Goal: Information Seeking & Learning: Find specific page/section

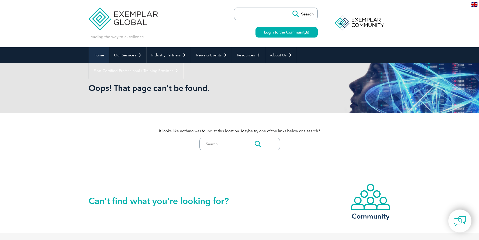
click at [97, 56] on link "Home" at bounding box center [99, 55] width 20 height 16
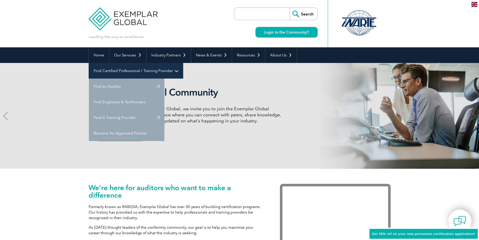
click at [183, 63] on link "Find Certified Professional / Training Provider" at bounding box center [136, 71] width 94 height 16
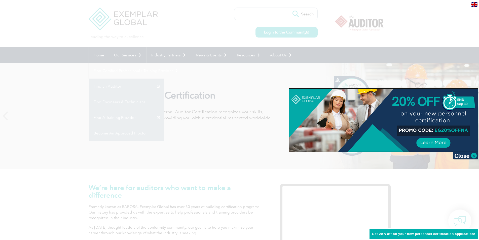
click at [238, 73] on div at bounding box center [239, 120] width 479 height 240
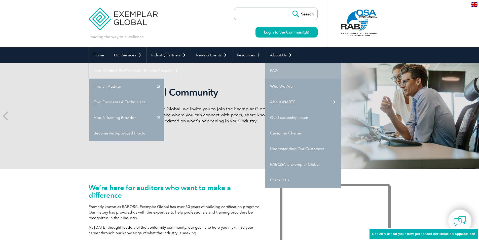
click at [269, 71] on link "FAQ" at bounding box center [304, 71] width 76 height 16
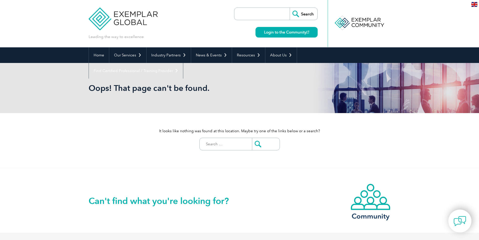
click at [225, 142] on input "Search for:" at bounding box center [227, 144] width 50 height 12
type input "Turkiye"
click at [252, 138] on input "submit" at bounding box center [266, 144] width 28 height 12
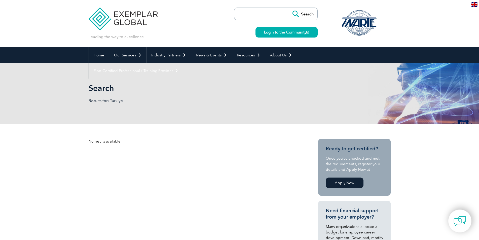
click at [250, 11] on input "search" at bounding box center [263, 14] width 53 height 12
type input "[GEOGRAPHIC_DATA]"
click at [290, 8] on input "Search" at bounding box center [304, 14] width 28 height 12
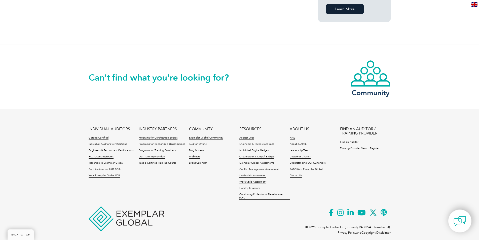
scroll to position [407, 0]
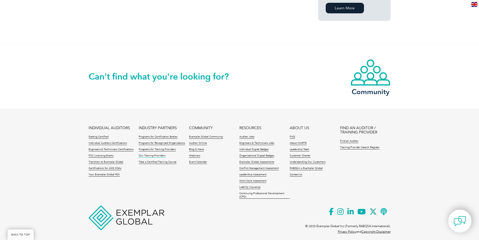
click at [151, 154] on link "Our Training Providers" at bounding box center [152, 156] width 27 height 4
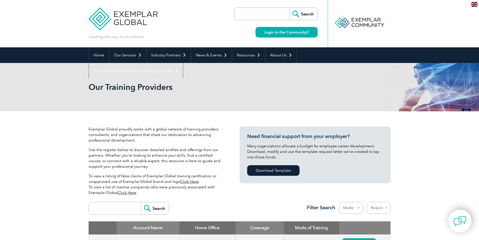
click at [129, 193] on link "Click Here" at bounding box center [127, 192] width 18 height 5
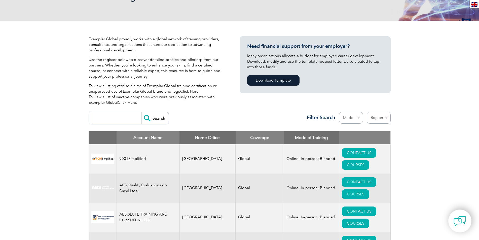
scroll to position [101, 0]
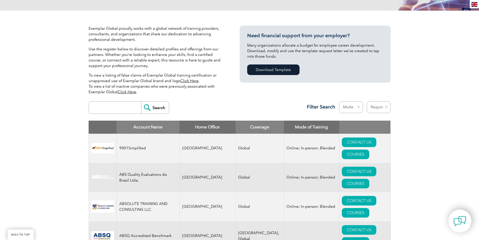
click at [104, 108] on input "search" at bounding box center [116, 108] width 50 height 12
type input "Right Team Academy"
click at [141, 102] on input "Search" at bounding box center [155, 108] width 28 height 12
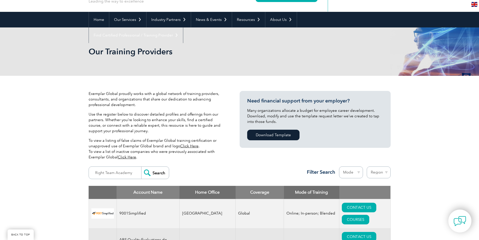
scroll to position [0, 0]
